Goal: Task Accomplishment & Management: Manage account settings

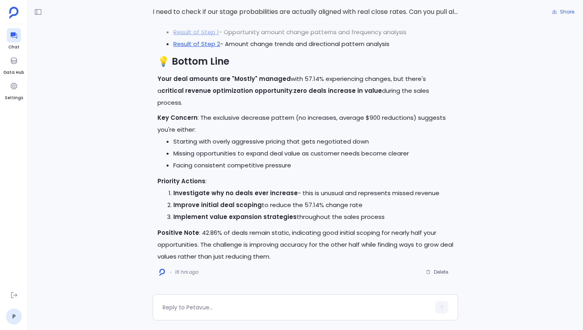
scroll to position [305, 0]
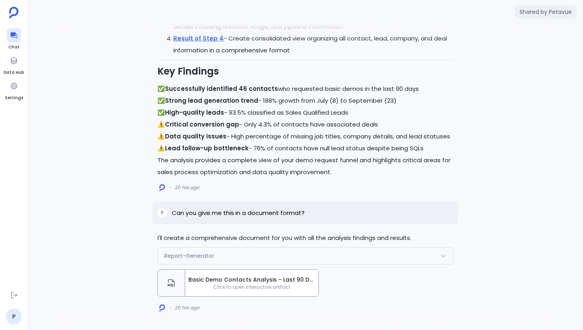
scroll to position [213, 0]
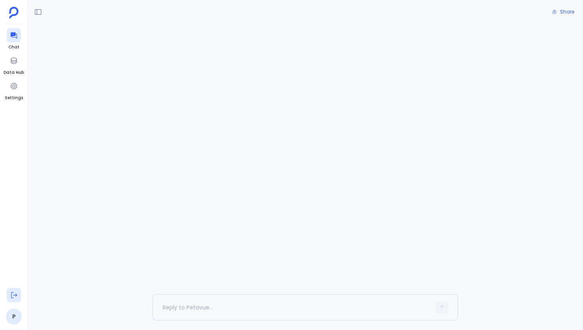
click at [13, 296] on icon at bounding box center [14, 295] width 8 height 8
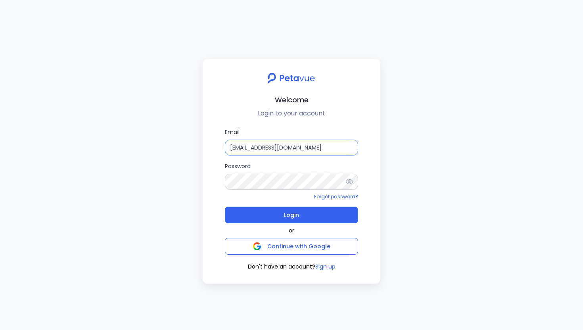
click at [319, 146] on input "support+revology@petavue.com" at bounding box center [291, 148] width 133 height 16
type input "support+suplari@petavue.com"
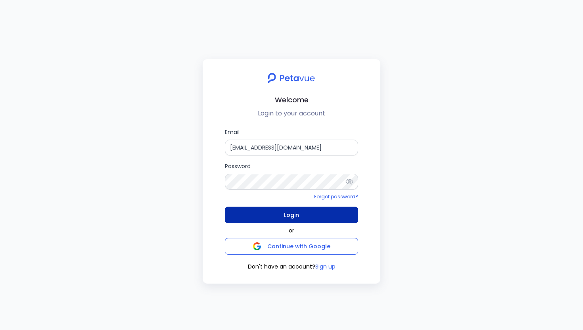
click at [314, 212] on button "Login" at bounding box center [291, 214] width 133 height 17
